Goal: Information Seeking & Learning: Learn about a topic

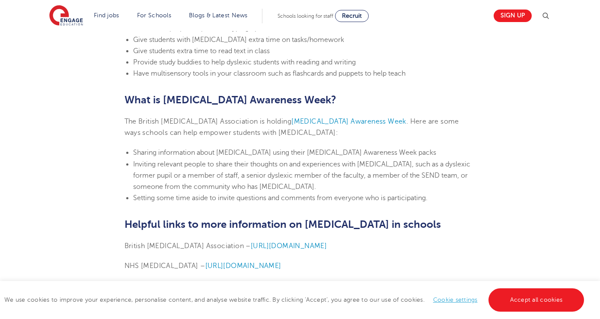
scroll to position [1991, 0]
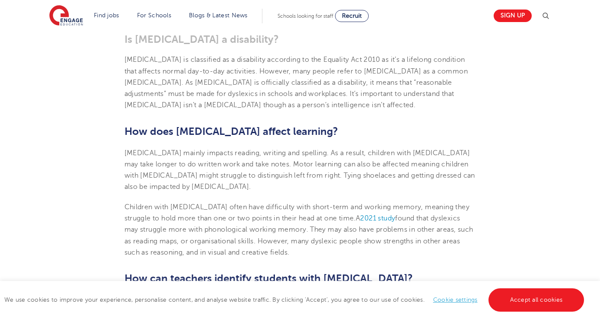
scroll to position [525, 0]
